Goal: Transaction & Acquisition: Purchase product/service

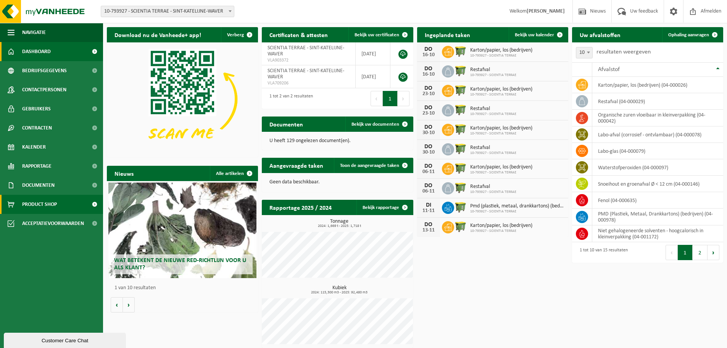
click at [31, 196] on span "Product Shop" at bounding box center [39, 204] width 35 height 19
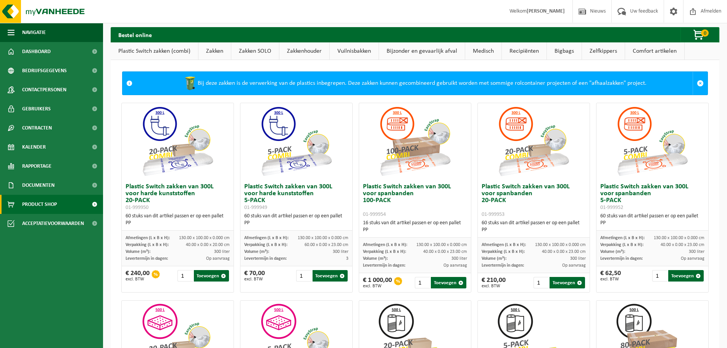
click at [209, 47] on link "Zakken" at bounding box center [214, 51] width 32 height 18
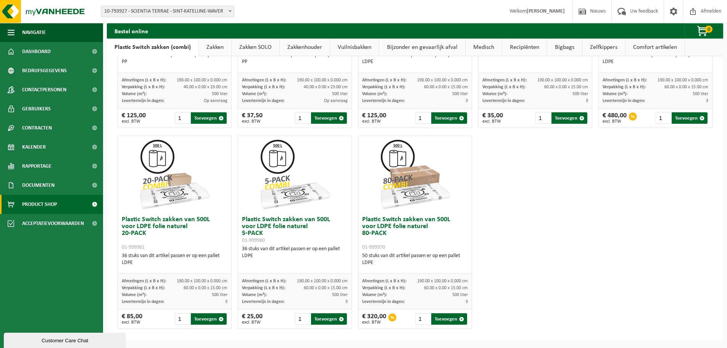
click at [209, 47] on link "Zakken" at bounding box center [215, 48] width 32 height 18
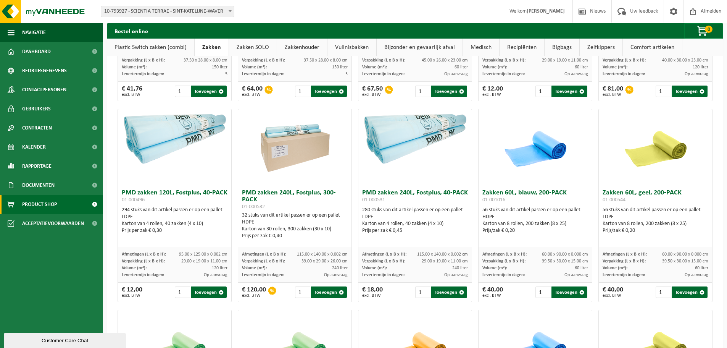
scroll to position [472, 0]
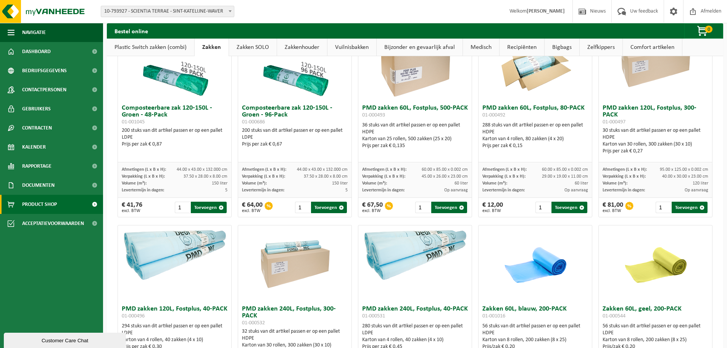
click at [538, 47] on link "Recipiënten" at bounding box center [522, 48] width 45 height 18
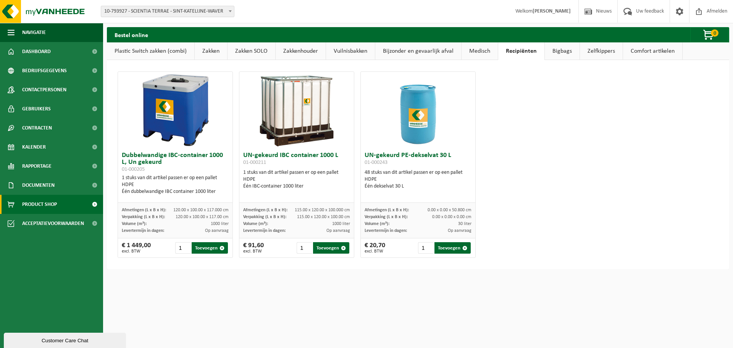
click at [561, 51] on link "Bigbags" at bounding box center [562, 51] width 35 height 18
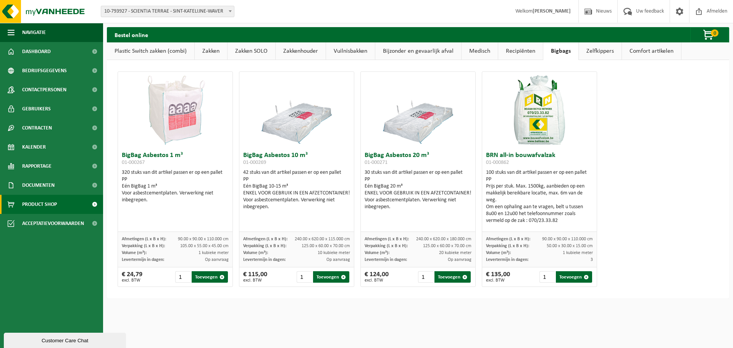
click at [654, 52] on link "Comfort artikelen" at bounding box center [651, 51] width 59 height 18
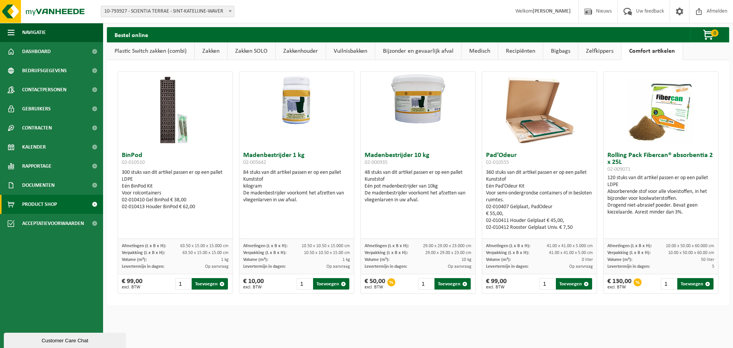
click at [210, 47] on link "Zakken" at bounding box center [211, 51] width 32 height 18
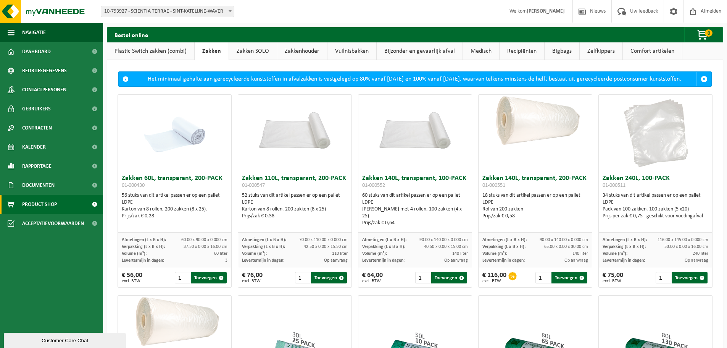
click at [239, 47] on link "Zakken SOLO" at bounding box center [253, 51] width 48 height 18
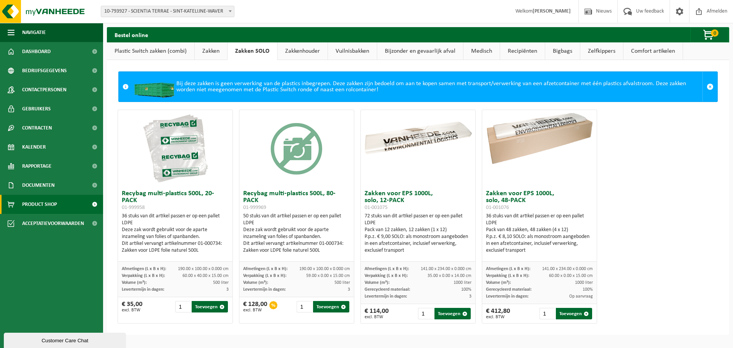
click at [217, 50] on link "Zakken" at bounding box center [211, 51] width 32 height 18
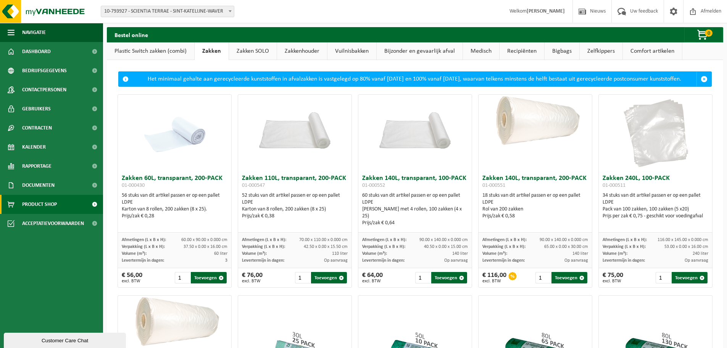
click at [405, 55] on link "Bijzonder en gevaarlijk afval" at bounding box center [420, 51] width 86 height 18
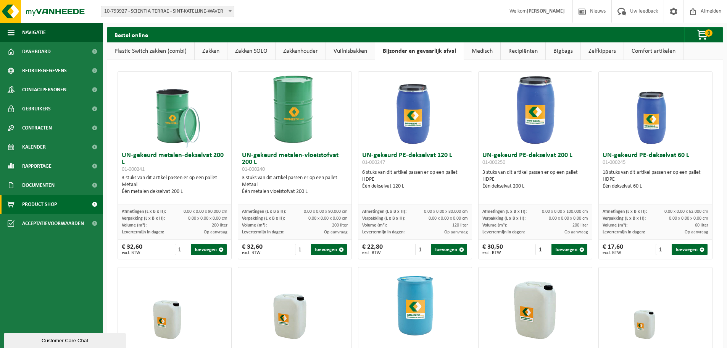
click at [138, 52] on link "Plastic Switch zakken (combi)" at bounding box center [150, 51] width 87 height 18
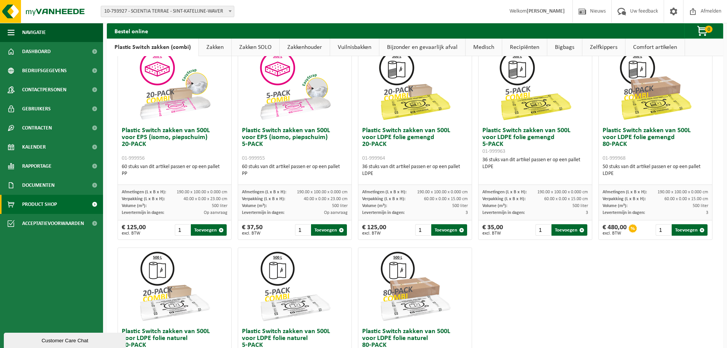
scroll to position [267, 0]
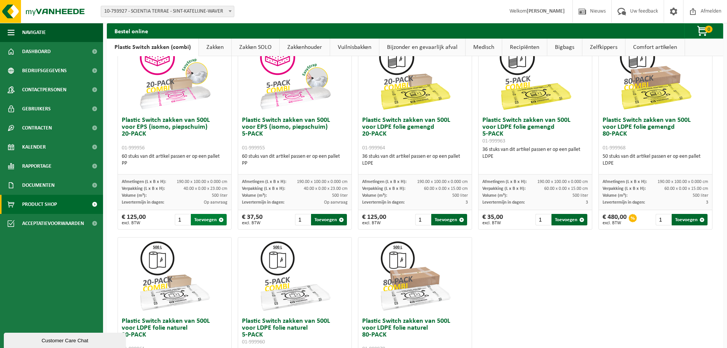
click at [207, 216] on button "Toevoegen" at bounding box center [209, 219] width 36 height 11
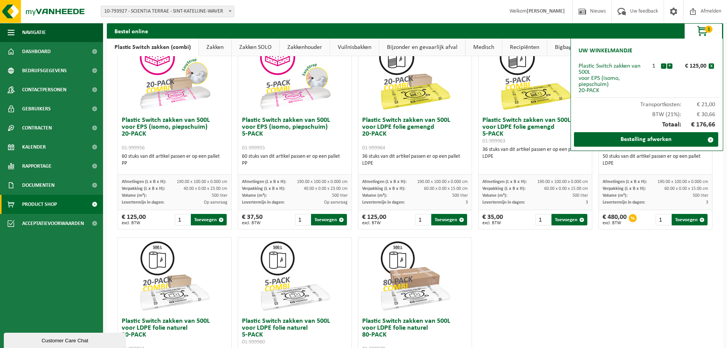
click at [647, 149] on div "Uw winkelmandje Plastic Switch zakken van 500L voor EPS (isomo, piepschuim) 20-…" at bounding box center [647, 95] width 153 height 112
click at [646, 136] on link "Bestelling afwerken" at bounding box center [646, 139] width 144 height 15
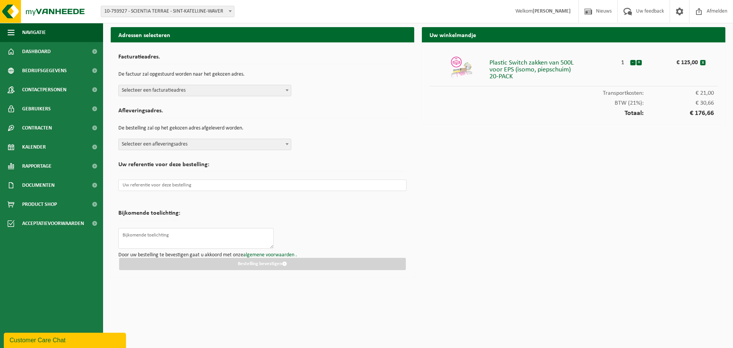
click at [285, 92] on span at bounding box center [287, 90] width 8 height 10
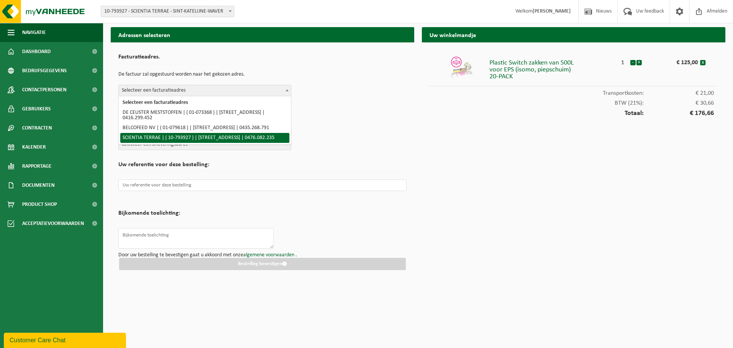
select select "40575"
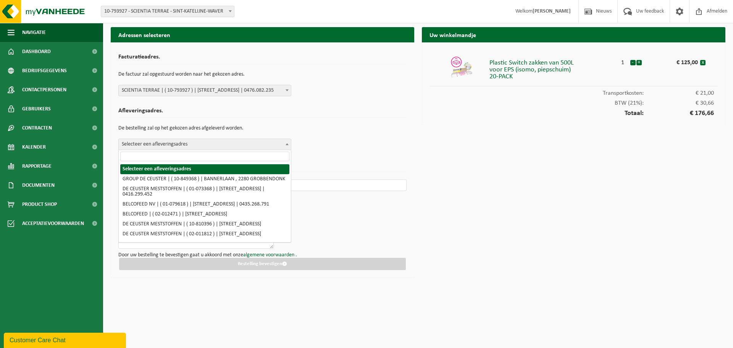
click at [277, 149] on span "Selecteer een afleveringsadres" at bounding box center [205, 144] width 172 height 11
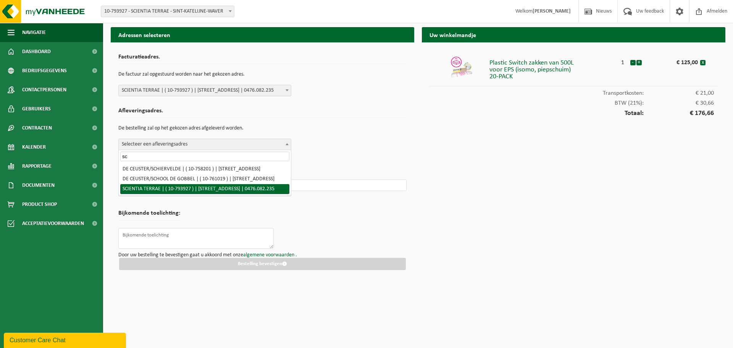
type input "sc"
select select "40575"
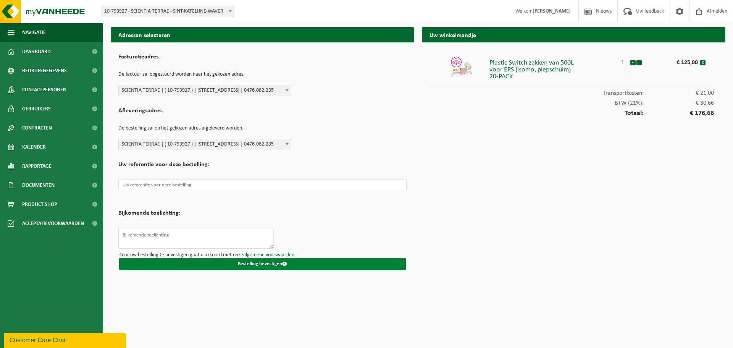
click at [270, 263] on button "Bestelling bevestigen" at bounding box center [262, 264] width 287 height 12
